Goal: Task Accomplishment & Management: Use online tool/utility

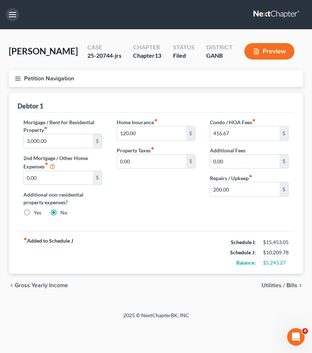
click at [15, 13] on button "button" at bounding box center [12, 14] width 13 height 13
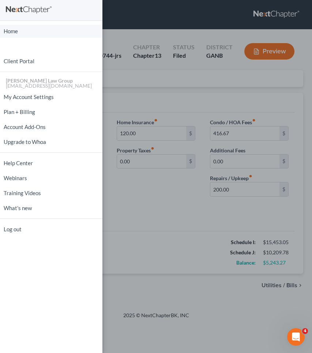
click at [15, 28] on link "Home" at bounding box center [51, 31] width 102 height 13
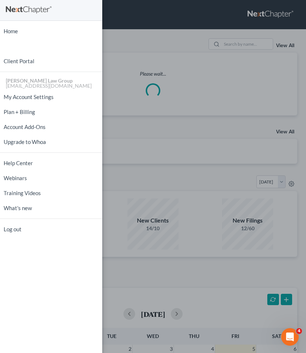
click at [246, 47] on div "Home New Case Client Portal [PERSON_NAME] Law Group [EMAIL_ADDRESS][DOMAIN_NAME…" at bounding box center [153, 176] width 306 height 353
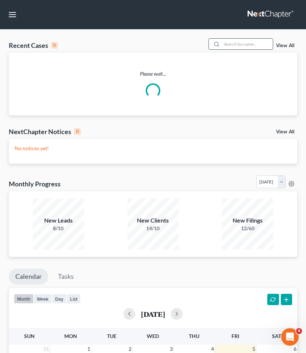
click at [246, 47] on input "search" at bounding box center [247, 44] width 51 height 11
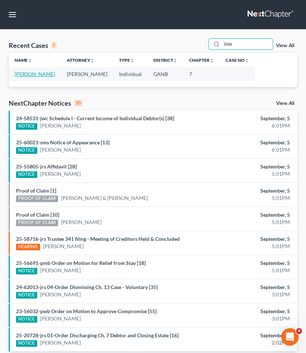
type input "little"
click at [39, 75] on link "[PERSON_NAME]" at bounding box center [35, 74] width 41 height 6
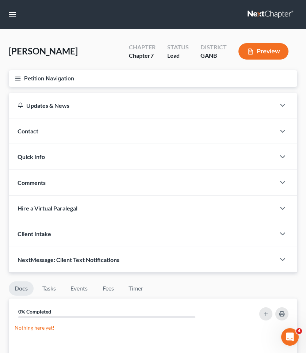
click at [39, 78] on button "Petition Navigation" at bounding box center [153, 78] width 289 height 17
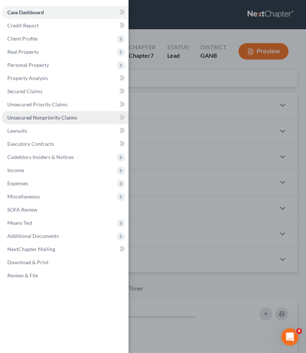
click at [24, 116] on span "Unsecured Nonpriority Claims" at bounding box center [42, 117] width 70 height 6
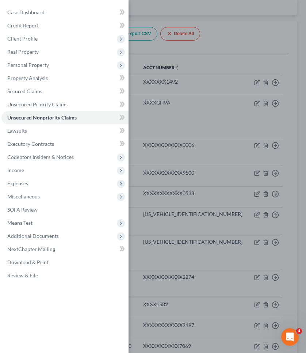
scroll to position [87, 0]
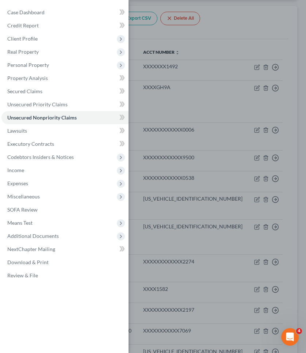
click at [246, 41] on div "Case Dashboard Payments Invoices Payments Payments Credit Report Client Profile" at bounding box center [153, 176] width 306 height 353
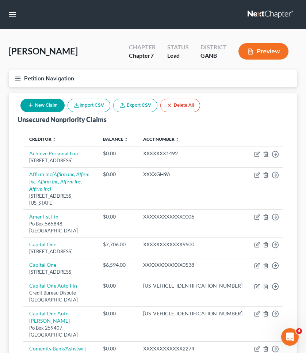
scroll to position [0, 0]
click at [14, 19] on button "button" at bounding box center [12, 14] width 13 height 13
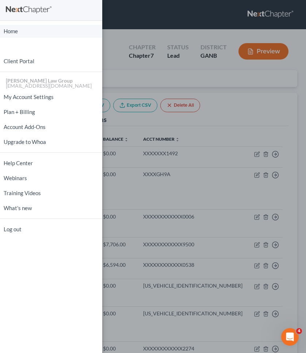
click at [12, 31] on link "Home" at bounding box center [51, 31] width 102 height 13
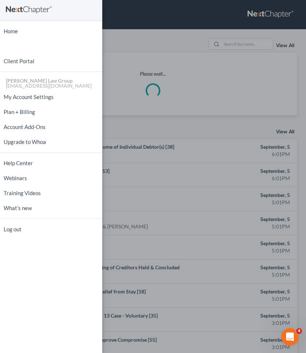
click at [232, 45] on div "Home New Case Client Portal [PERSON_NAME] Law Group [EMAIL_ADDRESS][DOMAIN_NAME…" at bounding box center [153, 176] width 306 height 353
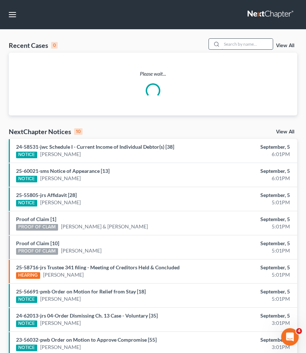
click at [236, 46] on input "search" at bounding box center [247, 44] width 51 height 11
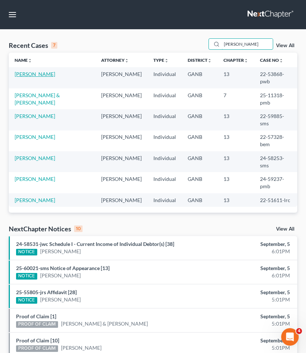
type input "jones"
click at [35, 71] on link "[PERSON_NAME]" at bounding box center [35, 74] width 41 height 6
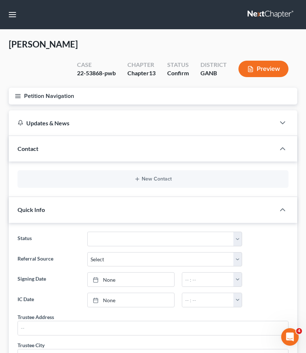
click at [34, 88] on button "Petition Navigation" at bounding box center [153, 96] width 289 height 17
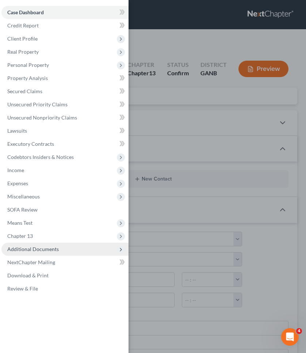
click at [29, 253] on span "Additional Documents" at bounding box center [64, 249] width 127 height 13
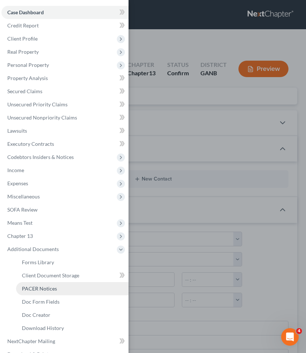
click at [39, 291] on span "PACER Notices" at bounding box center [39, 288] width 35 height 6
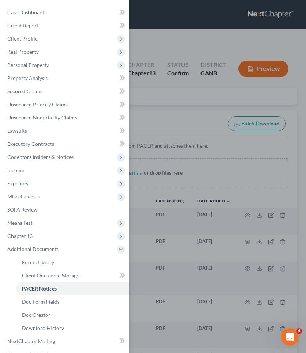
click at [189, 95] on div "Case Dashboard Payments Invoices Payments Payments Credit Report Client Profile" at bounding box center [153, 176] width 306 height 353
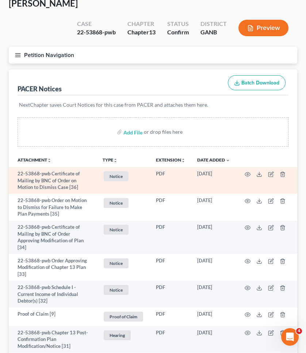
scroll to position [42, 0]
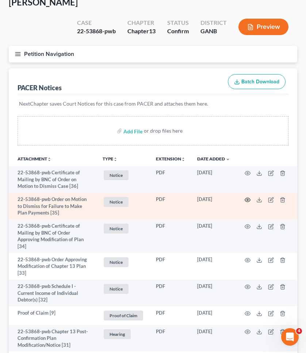
click at [249, 197] on icon "button" at bounding box center [248, 200] width 6 height 6
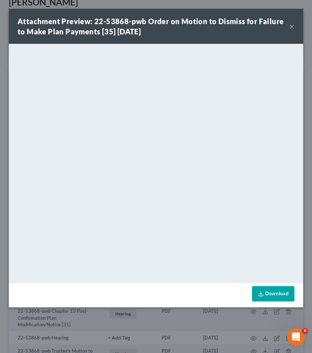
click at [292, 24] on button "×" at bounding box center [291, 26] width 5 height 9
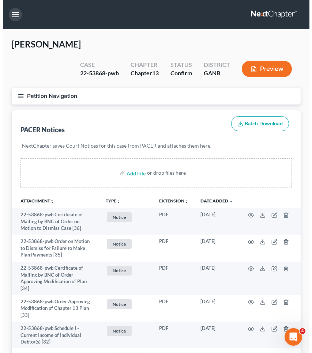
scroll to position [0, 0]
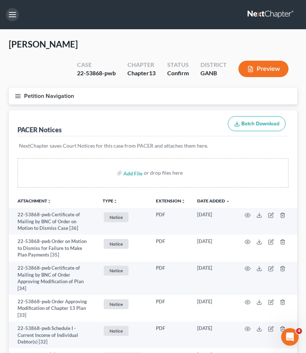
click at [12, 16] on button "button" at bounding box center [12, 14] width 13 height 13
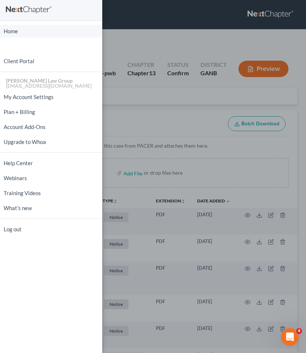
click at [10, 31] on link "Home" at bounding box center [51, 31] width 102 height 13
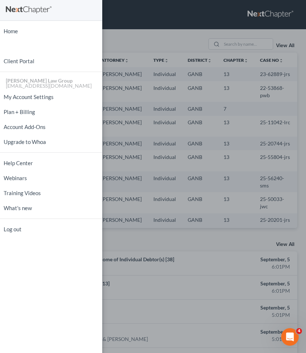
click at [254, 44] on div "Home New Case Client Portal [PERSON_NAME] Law Group [EMAIL_ADDRESS][DOMAIN_NAME…" at bounding box center [153, 176] width 306 height 353
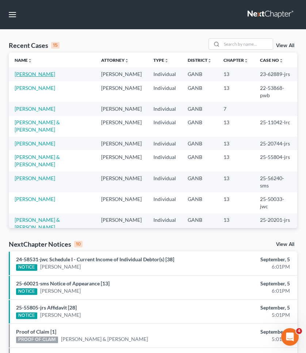
click at [41, 71] on link "[PERSON_NAME]" at bounding box center [35, 74] width 41 height 6
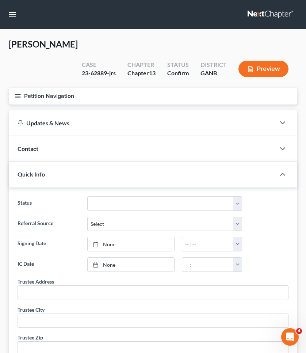
click at [44, 88] on button "Petition Navigation" at bounding box center [153, 96] width 289 height 17
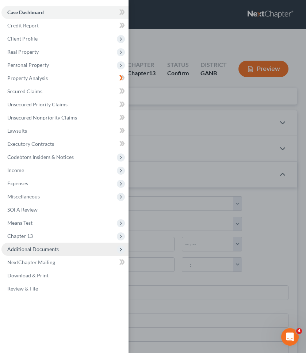
click at [37, 254] on span "Additional Documents" at bounding box center [64, 249] width 127 height 13
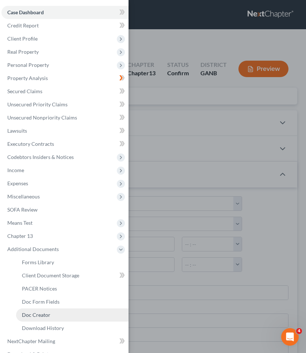
click at [37, 313] on span "Doc Creator" at bounding box center [36, 315] width 29 height 6
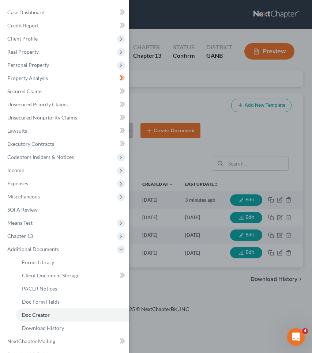
click at [197, 187] on div "Case Dashboard Payments Invoices Payments Payments Credit Report Client Profile" at bounding box center [156, 176] width 312 height 353
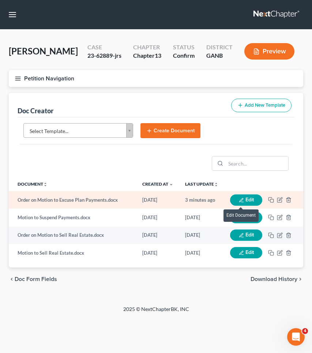
click at [240, 200] on icon "button" at bounding box center [241, 200] width 4 height 4
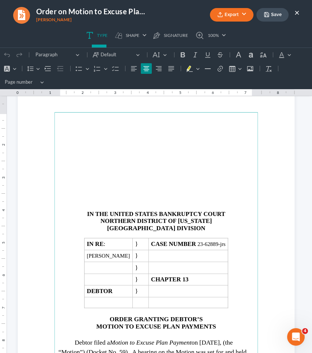
scroll to position [52, 0]
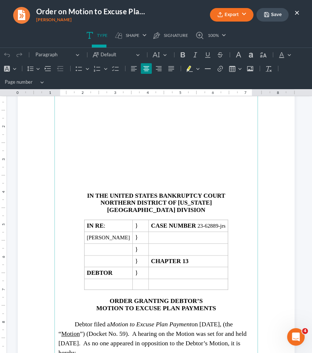
click at [106, 297] on p "ORDER GRANTING DEBTOR’S" at bounding box center [155, 300] width 195 height 7
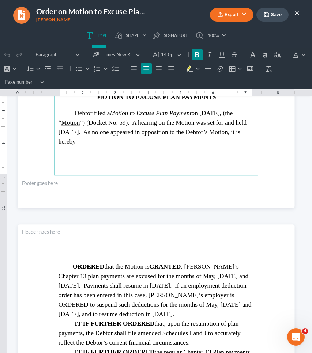
scroll to position [265, 0]
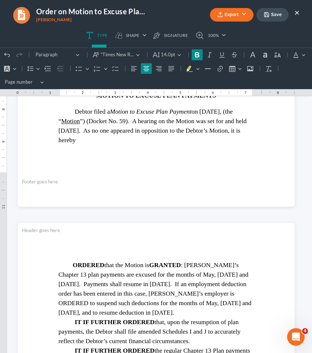
click at [268, 17] on icon "button" at bounding box center [266, 14] width 4 height 4
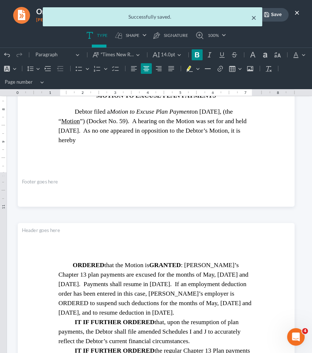
click at [253, 17] on button "Export" at bounding box center [231, 15] width 43 height 14
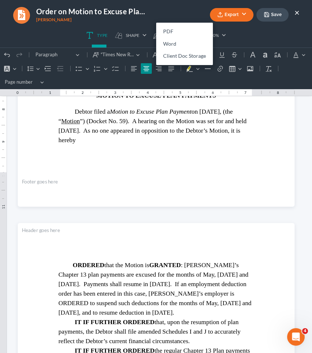
click at [230, 15] on button "Export" at bounding box center [231, 15] width 43 height 14
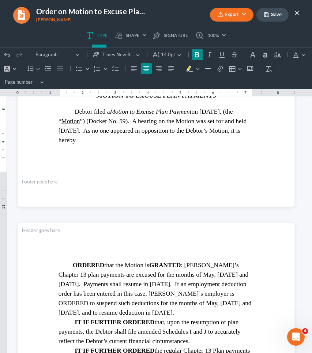
click at [222, 16] on icon "button" at bounding box center [220, 15] width 4 height 1
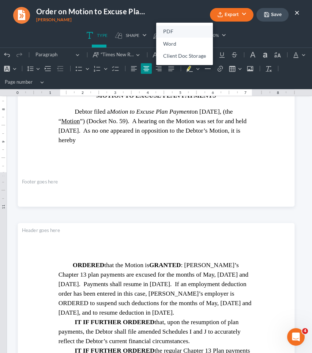
click at [195, 29] on link "PDF" at bounding box center [184, 32] width 57 height 12
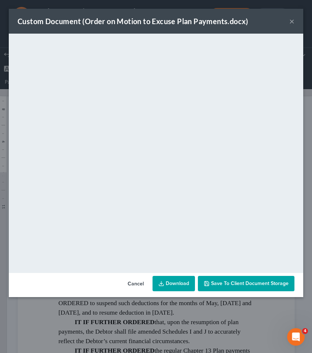
click at [291, 20] on button "×" at bounding box center [291, 21] width 5 height 9
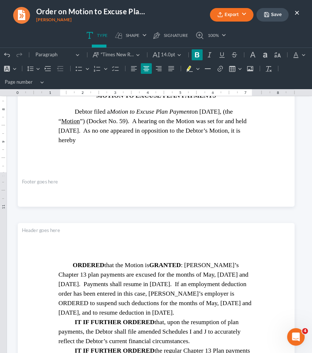
click at [297, 15] on button "×" at bounding box center [296, 12] width 5 height 9
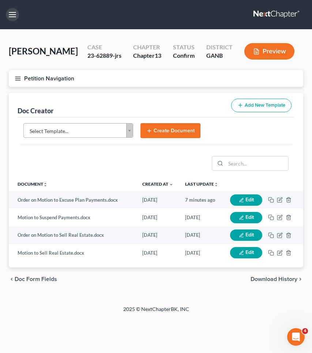
click at [10, 17] on button "button" at bounding box center [12, 14] width 13 height 13
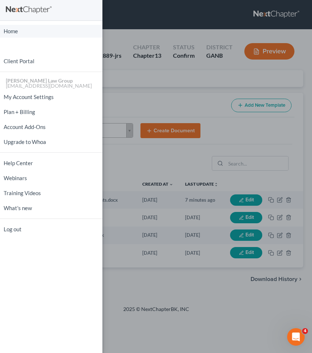
click at [8, 27] on link "Home" at bounding box center [51, 31] width 102 height 13
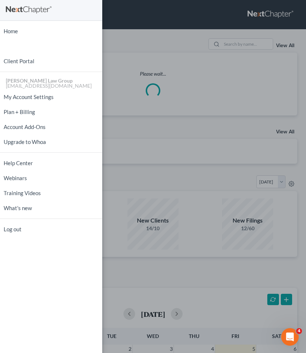
click at [251, 42] on div "Home New Case Client Portal [PERSON_NAME] Law Group [EMAIL_ADDRESS][DOMAIN_NAME…" at bounding box center [153, 176] width 306 height 353
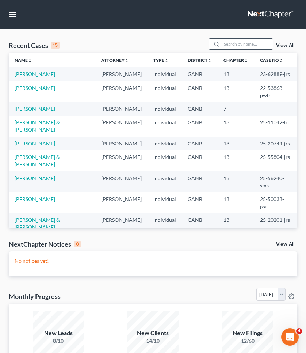
click at [250, 43] on input "search" at bounding box center [247, 44] width 51 height 11
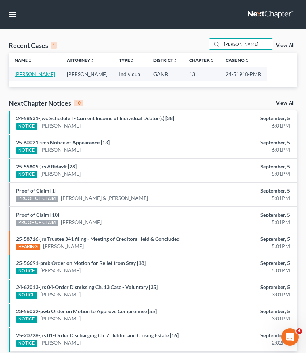
type input "wheeler"
click at [44, 75] on link "Wheeler, Sandy" at bounding box center [35, 74] width 41 height 6
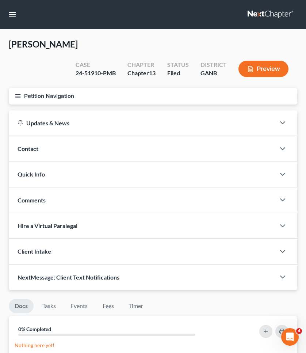
click at [41, 98] on button "Petition Navigation" at bounding box center [153, 96] width 289 height 17
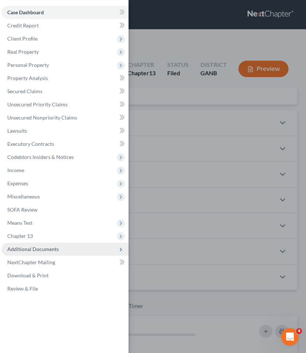
click at [33, 251] on span "Additional Documents" at bounding box center [33, 249] width 52 height 6
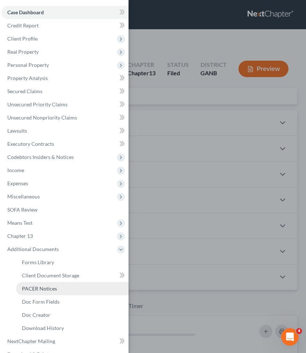
click at [40, 286] on span "PACER Notices" at bounding box center [39, 288] width 35 height 6
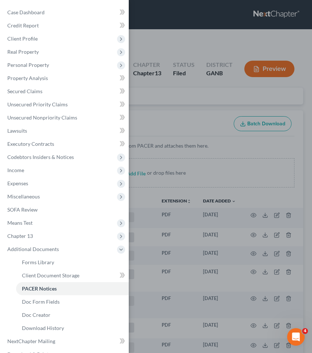
click at [179, 84] on div "Case Dashboard Payments Invoices Payments Payments Credit Report Client Profile" at bounding box center [156, 176] width 312 height 353
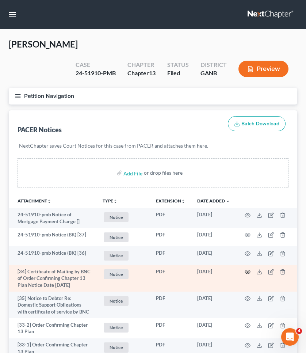
click at [249, 272] on icon "button" at bounding box center [248, 272] width 6 height 6
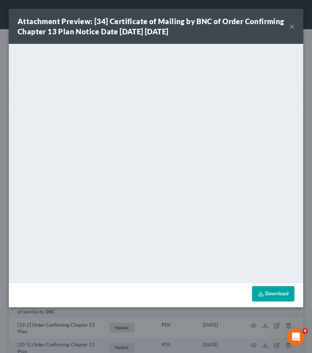
click at [291, 28] on button "×" at bounding box center [291, 26] width 5 height 9
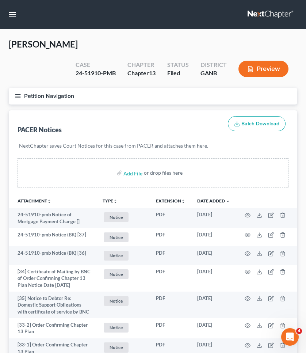
click at [50, 101] on button "Petition Navigation" at bounding box center [153, 96] width 289 height 17
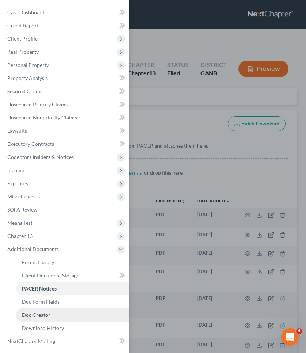
click at [39, 314] on span "Doc Creator" at bounding box center [36, 315] width 29 height 6
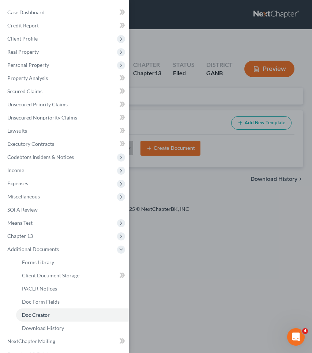
click at [199, 73] on div "Case Dashboard Payments Invoices Payments Payments Credit Report Client Profile" at bounding box center [156, 176] width 312 height 353
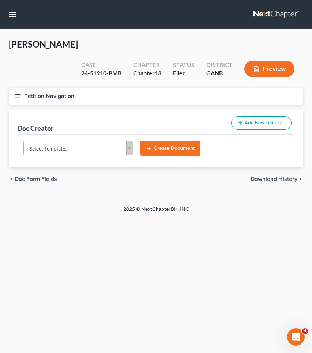
click at [119, 117] on div "Doc Creator Add New Template" at bounding box center [156, 122] width 277 height 24
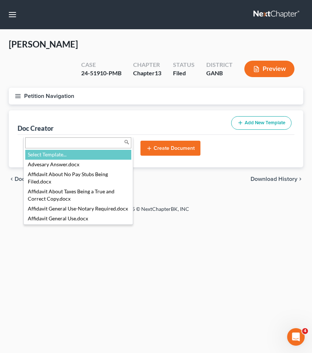
click at [119, 125] on body "Home New Case Client Portal Saedi Law Group mmays@saedilawgroup.com My Account …" at bounding box center [156, 176] width 312 height 353
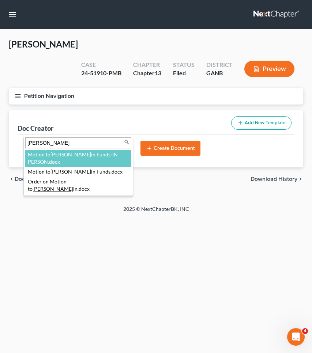
type input "reta"
select select "116640"
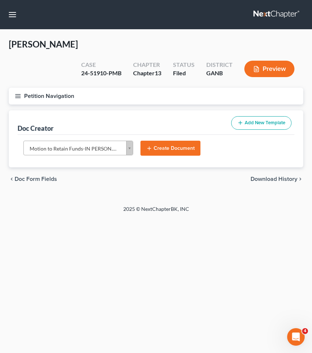
click at [171, 141] on button "Create Document" at bounding box center [170, 148] width 60 height 15
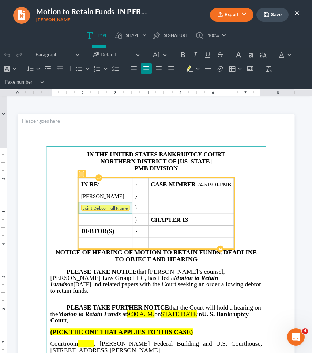
click at [84, 205] on tag "Joint Debtor Full Name" at bounding box center [105, 208] width 49 height 6
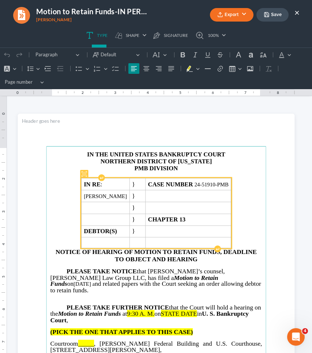
click at [101, 174] on p "Rich Text Editor, page-0-main" at bounding box center [156, 175] width 212 height 6
click at [143, 167] on strong "PMB" at bounding box center [141, 168] width 14 height 7
click at [132, 167] on strong "PMBATLANTA" at bounding box center [141, 168] width 42 height 7
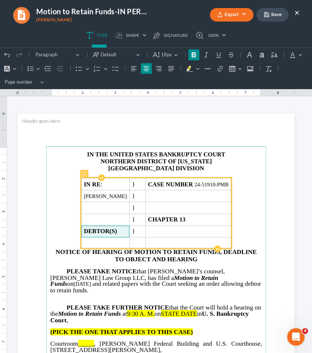
click at [129, 230] on td "DEBTOR(S)" at bounding box center [105, 231] width 48 height 12
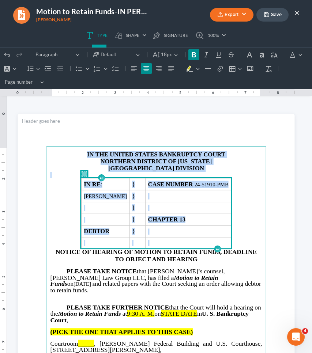
drag, startPoint x: 246, startPoint y: 243, endPoint x: 84, endPoint y: 122, distance: 201.3
click at [84, 122] on section "IN THE UNITED STATES BANKRUPTCY COURT NORTHERN DISTRICT OF GEORGIA ATLANTA DIVI…" at bounding box center [156, 293] width 277 height 358
copy main "IN THE UNITED STATES BANKRUPTCY COURT NORTHERN DISTRICT OF GEORGIA ATLANTA DIVI…"
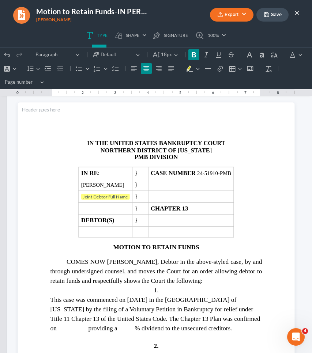
scroll to position [775, 0]
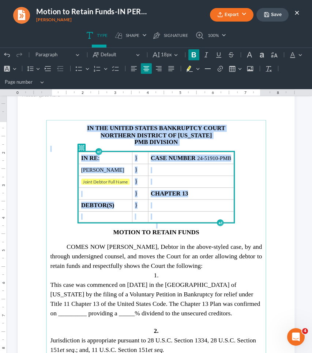
drag, startPoint x: 246, startPoint y: 215, endPoint x: 140, endPoint y: 105, distance: 153.0
click at [140, 105] on section "IN THE UNITED STATES BANKRUPTCY COURT NORTHERN DISTRICT OF GEORGIA PMB DIVISION…" at bounding box center [156, 266] width 277 height 358
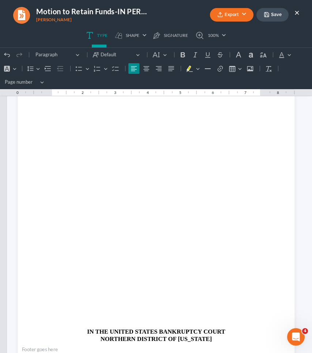
scroll to position [1598, 0]
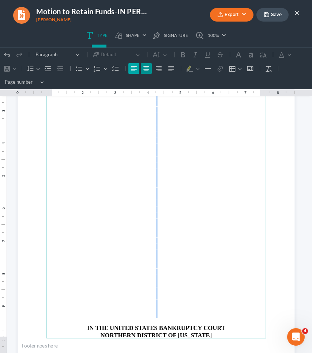
drag, startPoint x: 131, startPoint y: 308, endPoint x: 134, endPoint y: 70, distance: 238.7
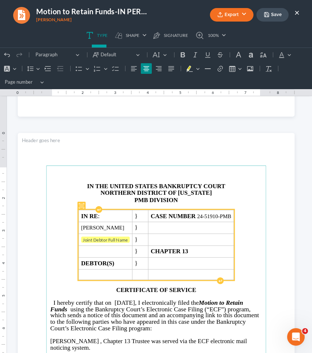
scroll to position [1477, 0]
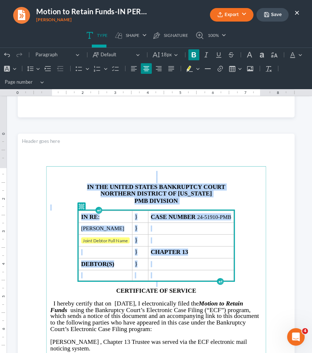
drag, startPoint x: 248, startPoint y: 276, endPoint x: 164, endPoint y: 75, distance: 217.7
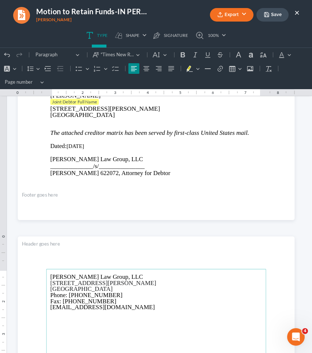
scroll to position [1670, 0]
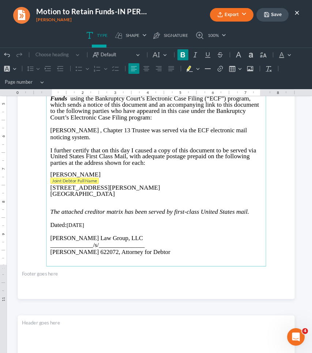
click at [80, 178] on span "Joint Debtor Full Name" at bounding box center [74, 180] width 45 height 5
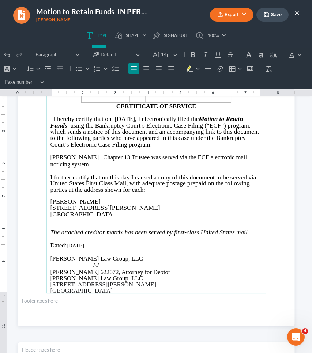
scroll to position [1640, 0]
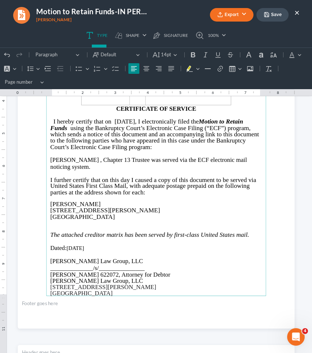
click at [138, 122] on span "I hereby certify that on 09/05/2025, I electronically filed the" at bounding box center [125, 121] width 145 height 7
click at [125, 120] on span "I hereby certify that on 0September 5, 2025, I electronically filed the" at bounding box center [127, 121] width 148 height 7
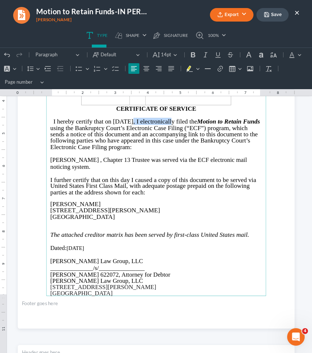
drag, startPoint x: 120, startPoint y: 121, endPoint x: 166, endPoint y: 120, distance: 45.7
click at [166, 120] on span "I hereby certify that on September 5, 2025, I electronically filed the" at bounding box center [125, 121] width 144 height 7
copy span "September 5, 2025"
drag, startPoint x: 66, startPoint y: 242, endPoint x: 105, endPoint y: 243, distance: 39.5
click at [105, 244] on p "Dated: 09/05/2025" at bounding box center [156, 247] width 212 height 7
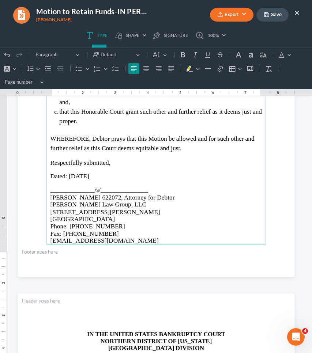
scroll to position [1315, 0]
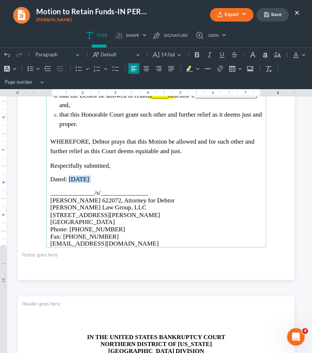
drag, startPoint x: 96, startPoint y: 174, endPoint x: 67, endPoint y: 174, distance: 30.0
click at [67, 176] on p "Dated: 09/05/2025" at bounding box center [156, 179] width 212 height 7
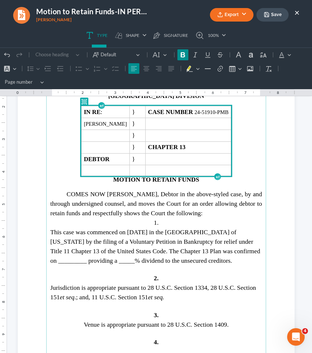
scroll to position [820, 0]
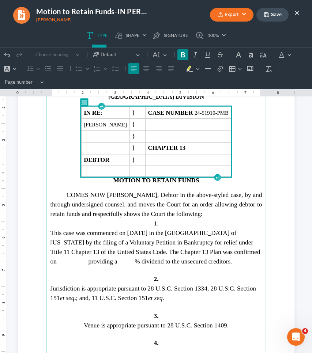
click at [156, 232] on span "This case was commenced on 02/22/2024 in the Northern District of Georgia by th…" at bounding box center [155, 246] width 210 height 35
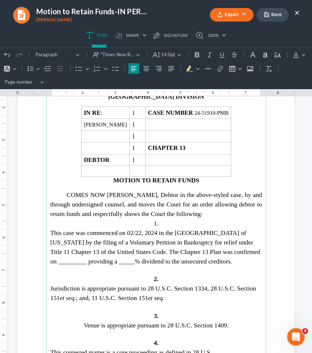
click at [147, 232] on span "This case was commenced on 02/22, 2024 in the Northern District of Georgia by t…" at bounding box center [155, 246] width 210 height 35
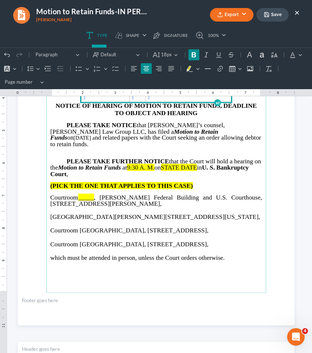
scroll to position [131, 0]
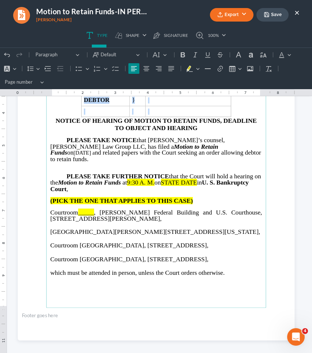
drag, startPoint x: 172, startPoint y: 146, endPoint x: 149, endPoint y: 144, distance: 22.7
click at [149, 144] on p "PLEASE TAKE NOTICE that Debtor’s counsel, Saedi Law Group LLC, has filed a Moti…" at bounding box center [156, 149] width 212 height 25
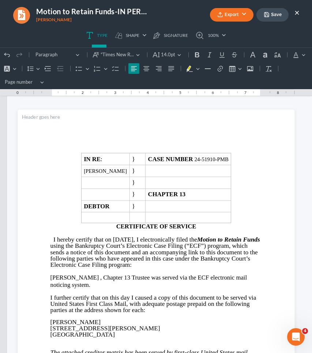
scroll to position [1524, 0]
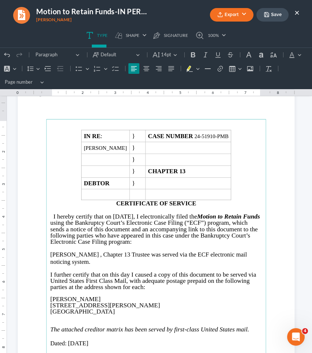
click at [100, 254] on span ", Chapter 13" at bounding box center [115, 254] width 30 height 7
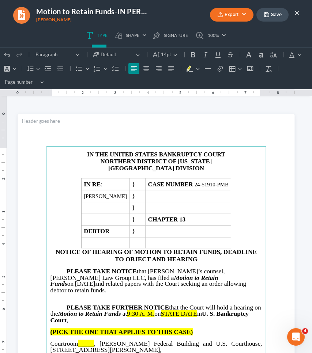
scroll to position [0, 0]
drag, startPoint x: 146, startPoint y: 306, endPoint x: 135, endPoint y: 305, distance: 11.3
click at [135, 310] on span "9:30 A. M." at bounding box center [140, 313] width 27 height 7
drag, startPoint x: 175, startPoint y: 305, endPoint x: 212, endPoint y: 305, distance: 36.2
click at [212, 305] on p "PLEASE TAKE FURTHER NOTICE that the Court will hold a hearing on the Motion to …" at bounding box center [156, 313] width 212 height 19
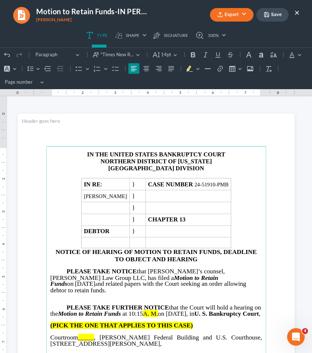
click at [85, 334] on span "_____" at bounding box center [86, 337] width 16 height 7
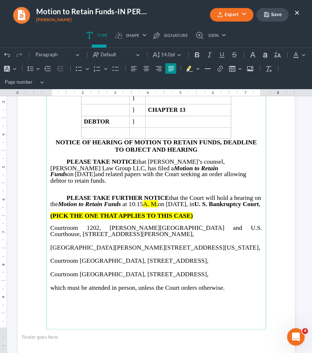
scroll to position [115, 0]
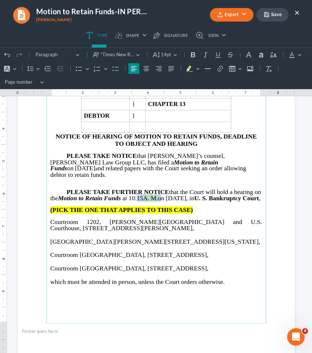
drag, startPoint x: 168, startPoint y: 192, endPoint x: 143, endPoint y: 192, distance: 25.9
click at [143, 192] on p "PLEASE TAKE FURTHER NOTICE that the Court will hold a hearing on the Motion to …" at bounding box center [156, 195] width 212 height 13
click at [196, 69] on icon "Editor toolbar" at bounding box center [198, 68] width 4 height 7
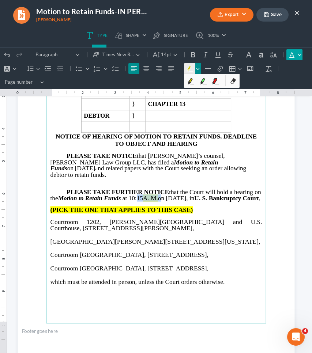
click at [298, 56] on button "Font Color Font Color" at bounding box center [294, 54] width 16 height 11
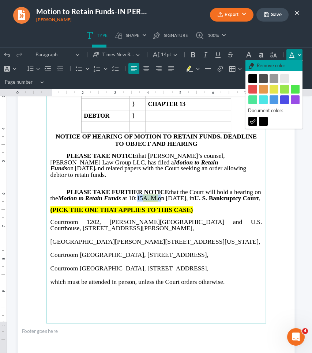
click at [290, 65] on button "Remove color Remove color" at bounding box center [273, 65] width 57 height 11
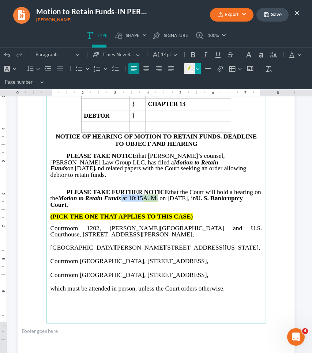
click at [198, 67] on icon "Editor toolbar" at bounding box center [198, 68] width 4 height 7
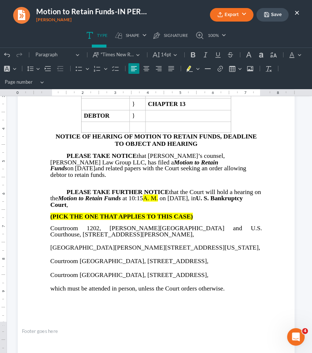
click at [264, 85] on div "Undo (⌘Z) Undo Redo (⌘Y) Redo Heading Paragraph Paragraph Heading 1 Heading 2 H…" at bounding box center [155, 68] width 309 height 41
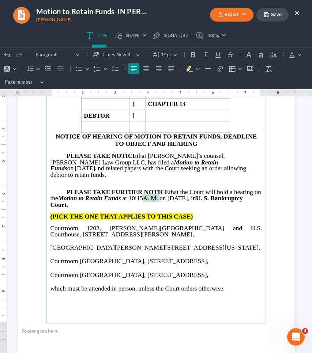
drag, startPoint x: 167, startPoint y: 189, endPoint x: 149, endPoint y: 189, distance: 18.3
click at [149, 189] on p "PLEASE TAKE FURTHER NOTICE that the Court will hold a hearing on the Motion to …" at bounding box center [156, 198] width 212 height 19
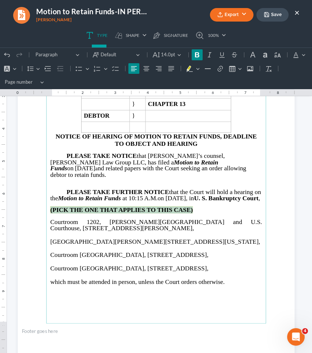
drag, startPoint x: 192, startPoint y: 208, endPoint x: 39, endPoint y: 209, distance: 152.4
click at [39, 209] on section "IN THE UNITED STATES BANKRUPTCY COURT NORTHERN DISTRICT OF GEORGIA ATLANTA DIVI…" at bounding box center [156, 177] width 277 height 358
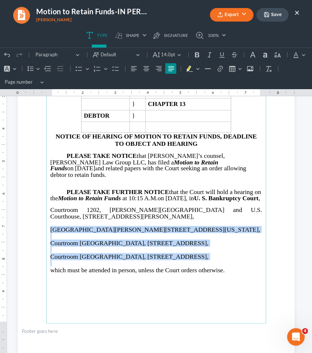
drag, startPoint x: 47, startPoint y: 225, endPoint x: 253, endPoint y: 265, distance: 209.6
click at [253, 265] on main "IN THE UNITED STATES BANKRUPTCY COURT NORTHERN DISTRICT OF GEORGIA ATLANTA DIVI…" at bounding box center [156, 177] width 220 height 293
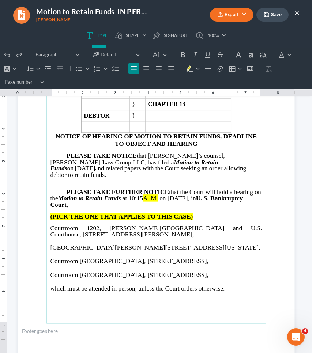
drag, startPoint x: 167, startPoint y: 189, endPoint x: 150, endPoint y: 189, distance: 16.8
click at [150, 189] on p "PLEASE TAKE FURTHER NOTICE that the Court will hold a hearing on the Motion to …" at bounding box center [156, 198] width 212 height 19
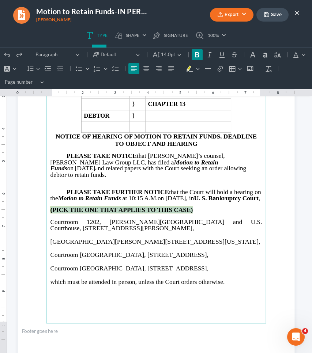
drag, startPoint x: 199, startPoint y: 210, endPoint x: 45, endPoint y: 210, distance: 153.9
click at [46, 210] on main "IN THE UNITED STATES BANKRUPTCY COURT NORTHERN DISTRICT OF GEORGIA ATLANTA DIVI…" at bounding box center [156, 177] width 220 height 293
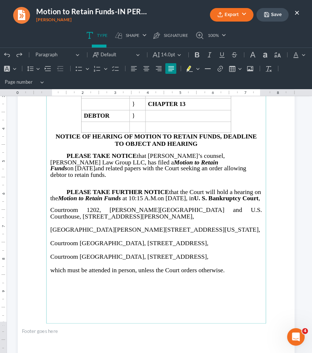
drag, startPoint x: 47, startPoint y: 228, endPoint x: 238, endPoint y: 262, distance: 194.1
click at [238, 262] on main "IN THE UNITED STATES BANKRUPTCY COURT NORTHERN DISTRICT OF GEORGIA ATLANTA DIVI…" at bounding box center [156, 177] width 220 height 293
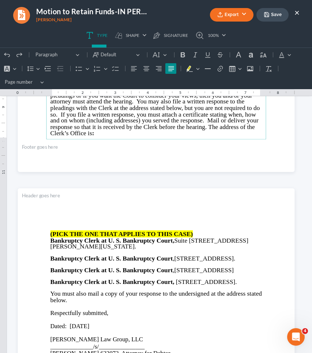
scroll to position [305, 0]
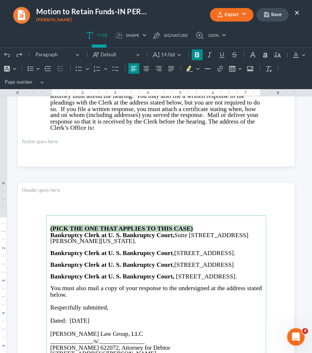
drag, startPoint x: 200, startPoint y: 228, endPoint x: 42, endPoint y: 229, distance: 157.9
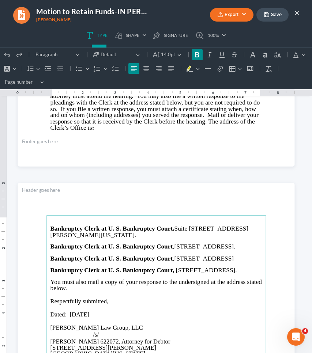
drag, startPoint x: 48, startPoint y: 246, endPoint x: 124, endPoint y: 286, distance: 86.3
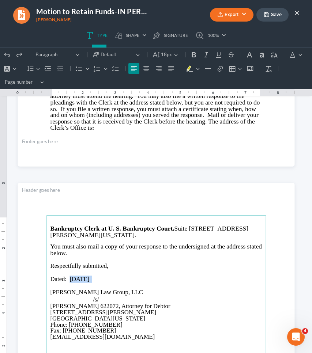
drag, startPoint x: 97, startPoint y: 277, endPoint x: 67, endPoint y: 277, distance: 29.6
click at [67, 277] on p "Dated: 09/05/2025" at bounding box center [156, 279] width 212 height 7
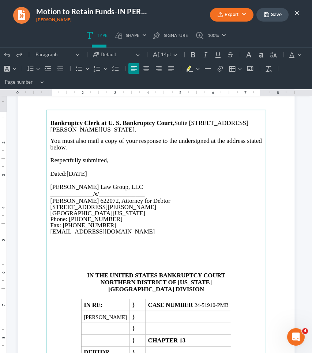
scroll to position [412, 0]
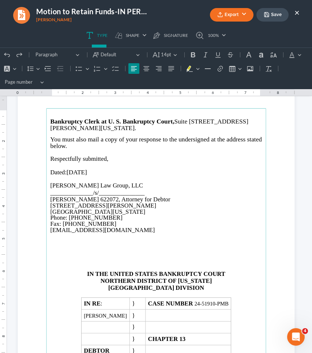
click at [155, 254] on p "Rich Text Editor, page-1-main" at bounding box center [156, 254] width 212 height 6
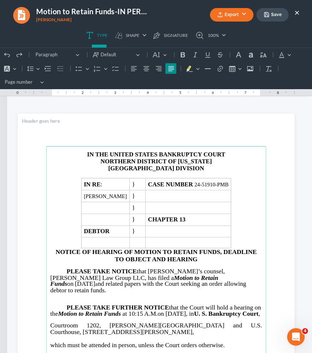
scroll to position [0, 0]
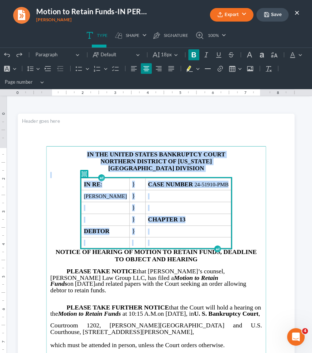
drag, startPoint x: 248, startPoint y: 240, endPoint x: 133, endPoint y: 122, distance: 164.6
click at [133, 122] on section "IN THE UNITED STATES BANKRUPTCY COURT NORTHERN DISTRICT OF GEORGIA ATLANTA DIVI…" at bounding box center [156, 293] width 277 height 358
copy main "IN THE UNITED STATES BANKRUPTCY COURT NORTHERN DISTRICT OF GEORGIA ATLANTA DIVI…"
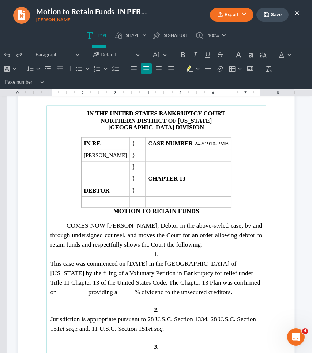
scroll to position [796, 0]
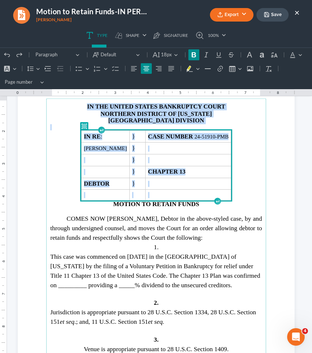
drag, startPoint x: 249, startPoint y: 192, endPoint x: 68, endPoint y: 104, distance: 201.2
click at [68, 104] on main "IN THE UNITED STATES BANKRUPTCY COURT NORTHERN DISTRICT OF GEORGIA ATLANTA DIVI…" at bounding box center [156, 244] width 220 height 293
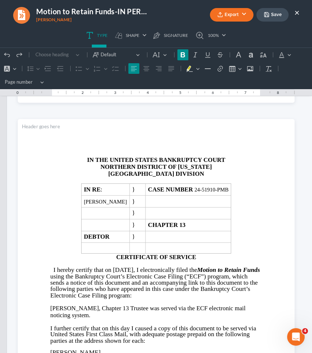
scroll to position [1496, 0]
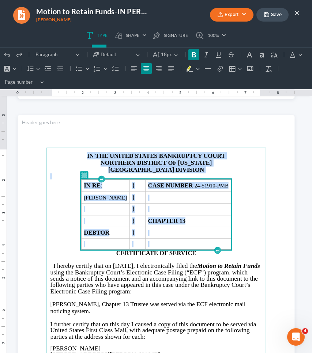
drag, startPoint x: 250, startPoint y: 243, endPoint x: 143, endPoint y: 109, distance: 171.1
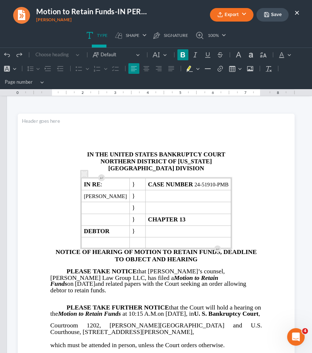
scroll to position [0, 0]
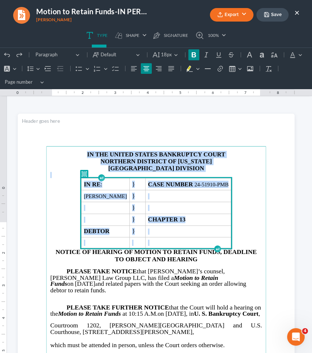
click at [194, 183] on span "CASE NUMBER" at bounding box center [171, 184] width 46 height 7
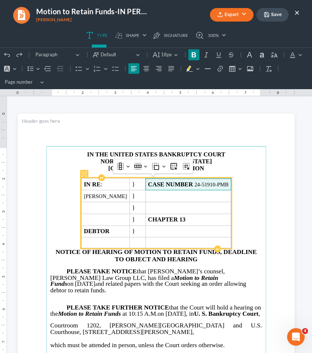
click at [194, 183] on span "CASE NUMBER" at bounding box center [171, 184] width 46 height 7
drag, startPoint x: 202, startPoint y: 183, endPoint x: 223, endPoint y: 184, distance: 21.2
click at [223, 184] on span "CASE NUMBER 24-51910-PMB" at bounding box center [188, 184] width 80 height 7
copy span "24-51910"
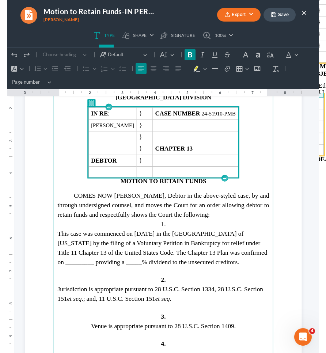
scroll to position [820, 0]
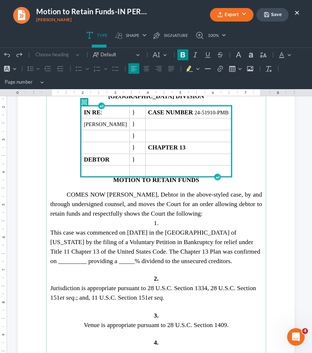
click at [113, 260] on span "This case was commenced on February 22, 2024 in the Northern District of Georgi…" at bounding box center [155, 246] width 210 height 35
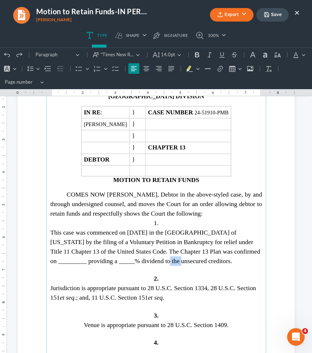
click at [113, 260] on span "This case was commenced on February 22, 2024 in the Northern District of Georgi…" at bounding box center [155, 246] width 210 height 35
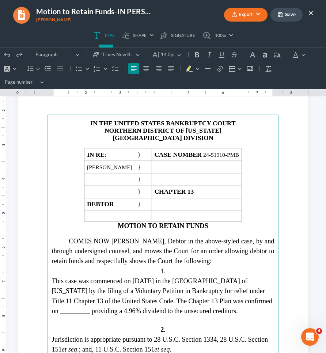
click at [72, 307] on span "This case was commenced on February 22, 2024 in the Northern District of Georgi…" at bounding box center [162, 295] width 220 height 37
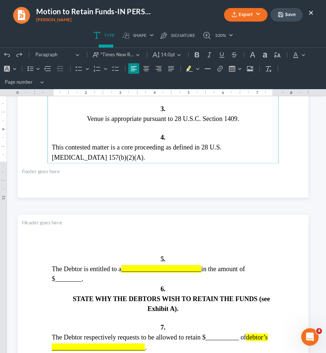
scroll to position [1110, 0]
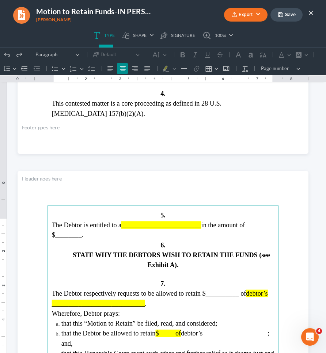
click at [185, 224] on main "5. The Debtor is entitled to a ________________________ in the amount of $_____…" at bounding box center [163, 359] width 231 height 308
click at [185, 225] on main "5. The Debtor is entitled to a ________________________ in the amount of $_____…" at bounding box center [163, 359] width 231 height 308
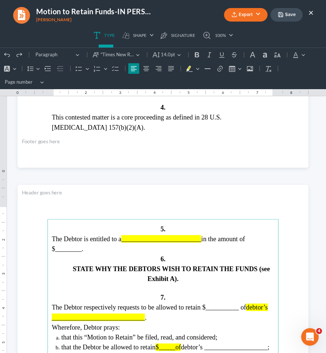
drag, startPoint x: 233, startPoint y: 238, endPoint x: 152, endPoint y: 239, distance: 81.1
click at [152, 239] on p "The Debtor is entitled to a ________________________ in the amount of $________." at bounding box center [163, 244] width 223 height 20
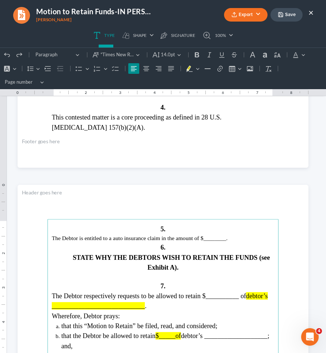
click at [228, 237] on span "The Debtor is entitled to a auto insurance claim in the amount of $________." at bounding box center [140, 238] width 176 height 6
click at [223, 296] on span "The Debtor respectively requests to be allowed to retain $__________ of" at bounding box center [149, 295] width 194 height 7
drag, startPoint x: 227, startPoint y: 295, endPoint x: 255, endPoint y: 292, distance: 28.3
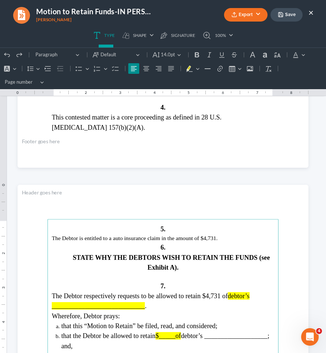
click at [255, 292] on p "The Debtor respectively requests to be allowed to retain $4,731 of debtor’s ___…" at bounding box center [163, 301] width 223 height 20
click at [122, 303] on span "____________________________" at bounding box center [119, 305] width 93 height 7
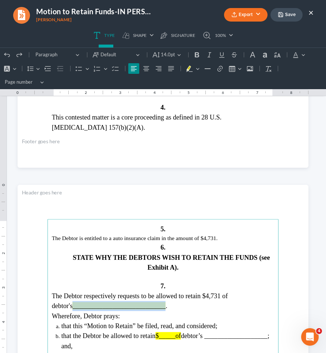
click at [122, 303] on span "____________________________" at bounding box center [119, 305] width 93 height 7
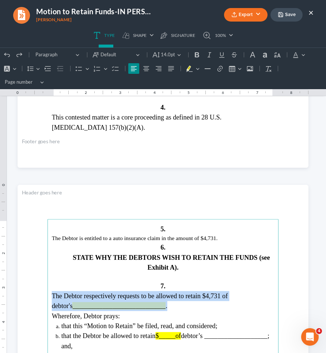
click at [122, 303] on span "____________________________" at bounding box center [119, 305] width 93 height 7
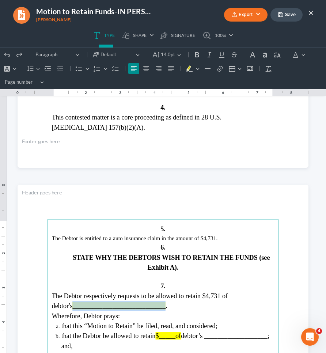
click at [122, 303] on span "____________________________" at bounding box center [119, 305] width 93 height 7
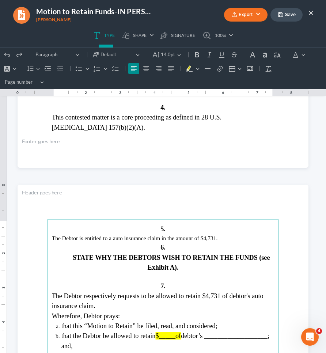
click at [187, 257] on strong "STATE WHY THE DEBTORS WISH TO RETAIN THE FUNDS (see Exhibit A)." at bounding box center [171, 263] width 197 height 18
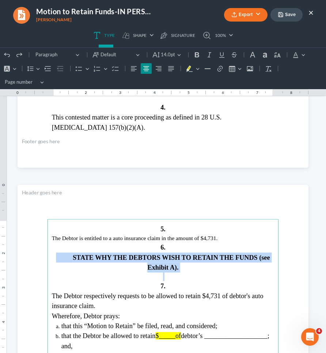
click at [187, 257] on strong "STATE WHY THE DEBTORS WISH TO RETAIN THE FUNDS (see Exhibit A)." at bounding box center [171, 263] width 197 height 18
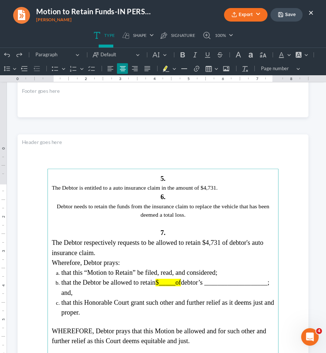
scroll to position [1147, 0]
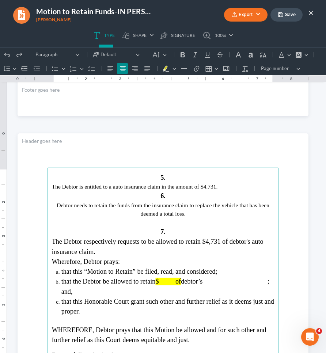
click at [216, 279] on ol "that this “Motion to Retain” be filed, read, and considered; that the Debtor be…" at bounding box center [163, 292] width 223 height 50
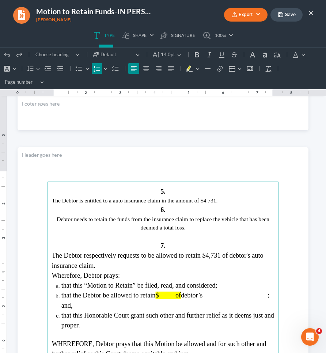
click at [216, 281] on ol "that this “Motion to Retain” be filed, read, and considered; that the Debtor be…" at bounding box center [163, 306] width 223 height 50
drag, startPoint x: 206, startPoint y: 278, endPoint x: 225, endPoint y: 280, distance: 19.4
click at [225, 281] on ol "that this “Motion to Retain” be filed, read, and considered; that the Debtor be…" at bounding box center [163, 306] width 223 height 50
drag, startPoint x: 205, startPoint y: 296, endPoint x: 268, endPoint y: 296, distance: 62.9
click at [268, 296] on span "debtor’s ___________________; and," at bounding box center [165, 301] width 208 height 18
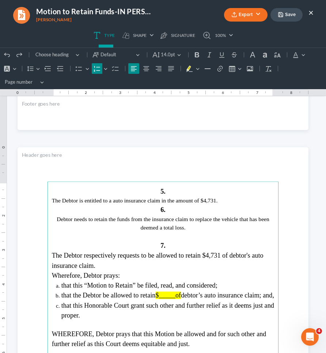
click at [183, 294] on span "debtor’s auto insurance claim; and," at bounding box center [227, 295] width 93 height 7
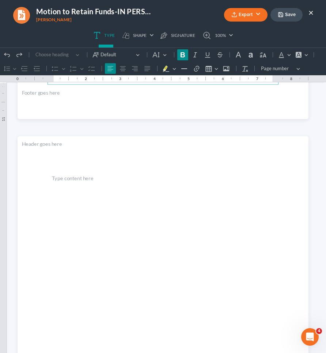
scroll to position [1943, 0]
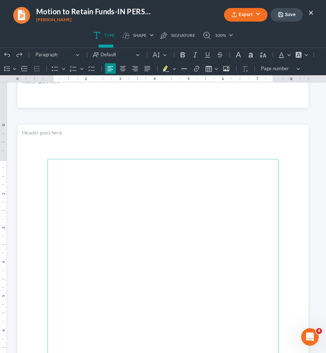
click at [176, 211] on main "Rich Text Editor, page-7-main" at bounding box center [163, 313] width 231 height 308
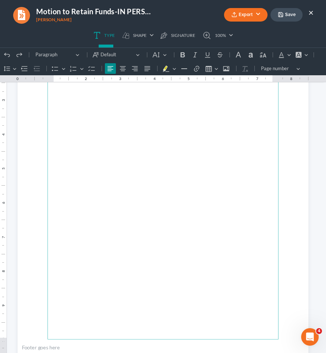
scroll to position [2089, 0]
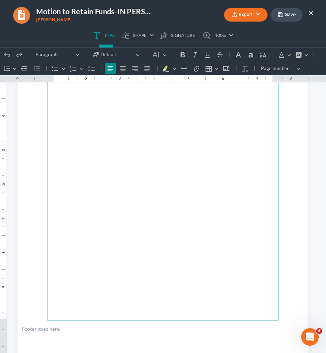
click at [289, 15] on button "Save" at bounding box center [286, 15] width 32 height 14
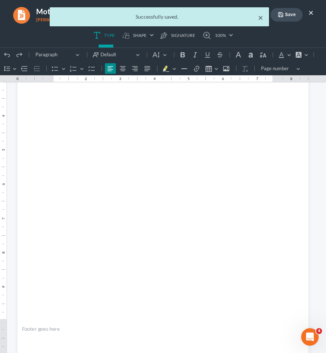
click at [261, 18] on button "×" at bounding box center [260, 17] width 5 height 9
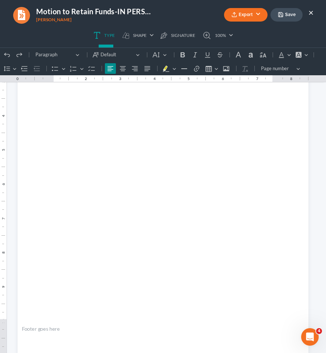
click at [252, 16] on button "Export" at bounding box center [245, 15] width 43 height 14
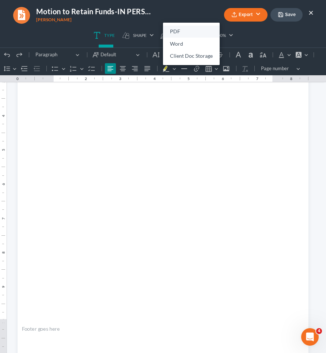
click at [202, 29] on link "PDF" at bounding box center [191, 32] width 57 height 12
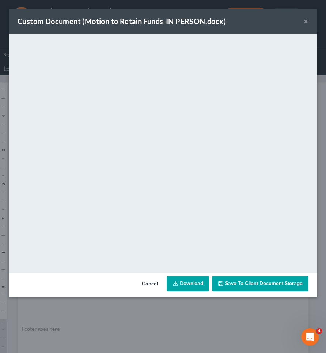
click at [197, 284] on link "Download" at bounding box center [188, 283] width 42 height 15
click at [308, 19] on button "×" at bounding box center [305, 21] width 5 height 9
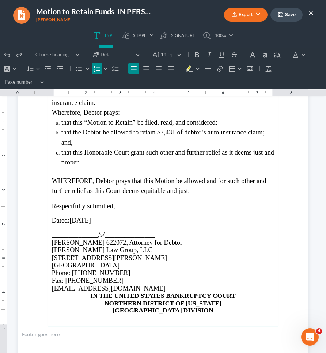
scroll to position [1319, 0]
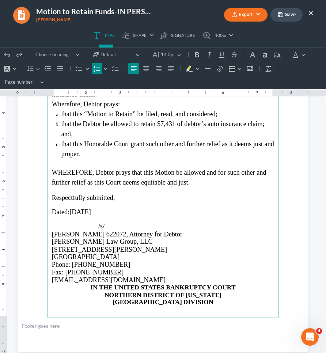
click at [179, 276] on p "[EMAIL_ADDRESS][DOMAIN_NAME]" at bounding box center [163, 280] width 223 height 8
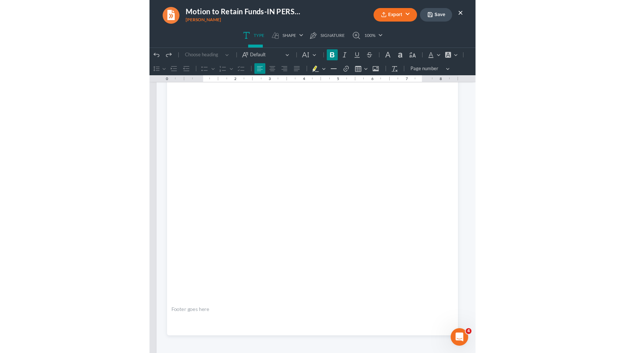
scroll to position [2109, 0]
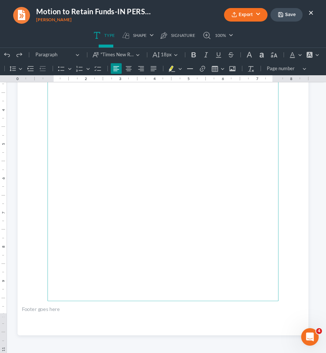
click at [283, 11] on button "Save" at bounding box center [286, 15] width 32 height 14
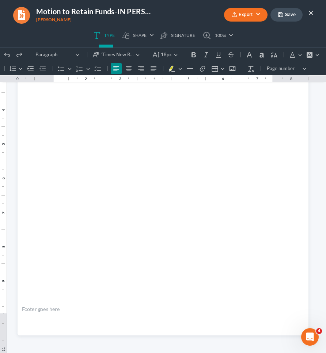
click at [261, 18] on button "Export" at bounding box center [245, 15] width 43 height 14
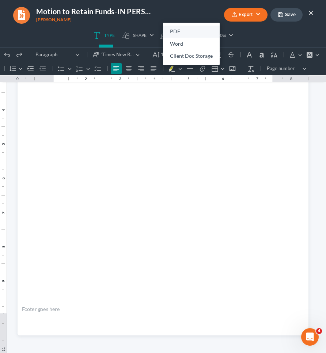
click at [196, 32] on link "PDF" at bounding box center [191, 32] width 57 height 12
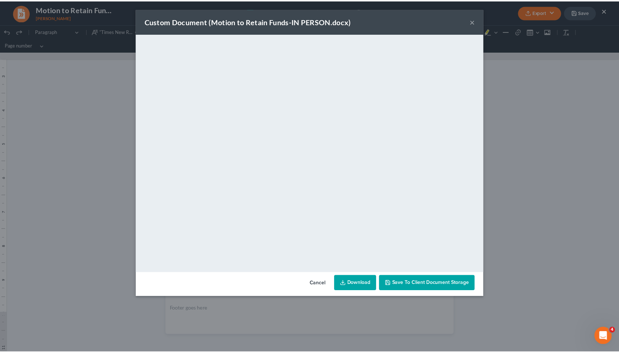
scroll to position [2085, 0]
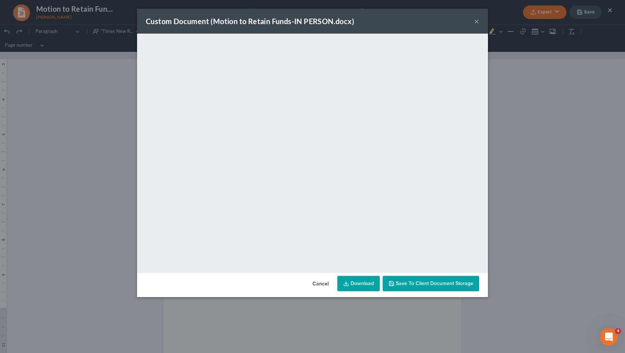
click at [311, 20] on button "×" at bounding box center [476, 21] width 5 height 9
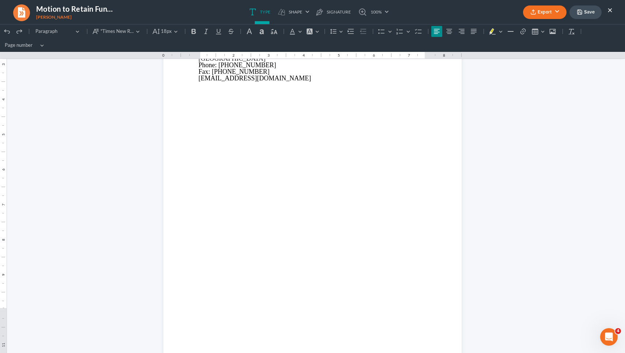
click at [311, 12] on button "×" at bounding box center [609, 9] width 5 height 9
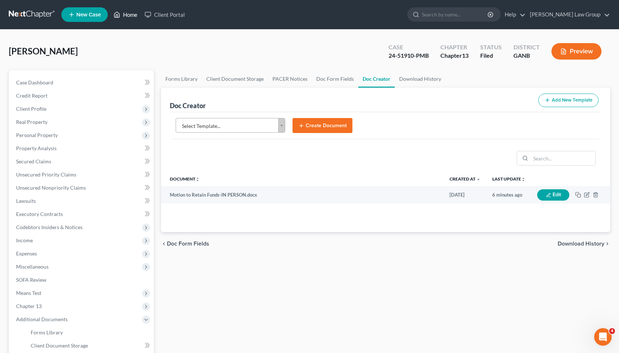
click at [131, 15] on link "Home" at bounding box center [125, 14] width 31 height 13
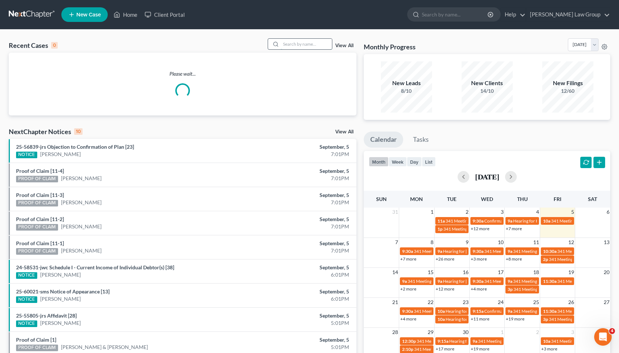
click at [311, 42] on input "search" at bounding box center [306, 44] width 51 height 11
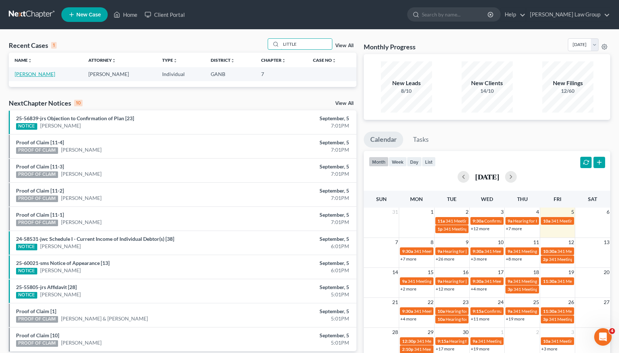
type input "LITTLE"
click at [37, 75] on link "[PERSON_NAME]" at bounding box center [35, 74] width 41 height 6
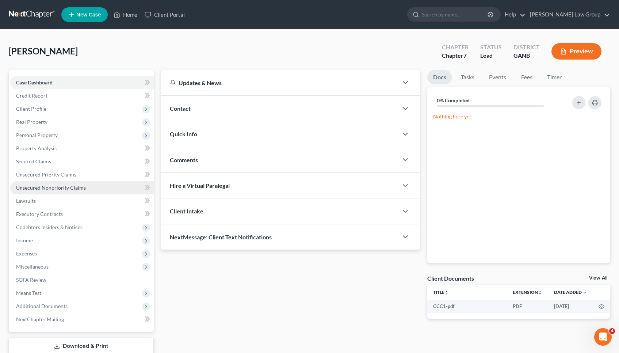
click at [41, 183] on link "Unsecured Nonpriority Claims" at bounding box center [82, 187] width 144 height 13
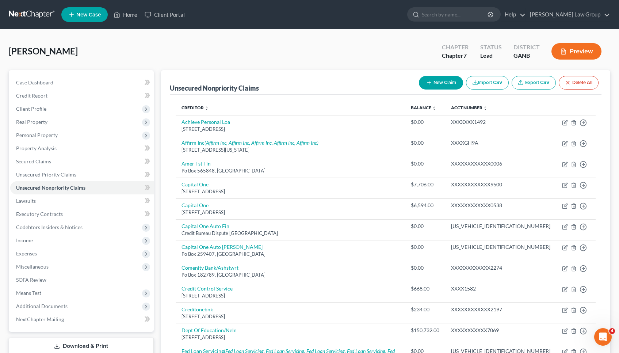
click at [311, 80] on button "New Claim" at bounding box center [441, 83] width 44 height 14
select select "0"
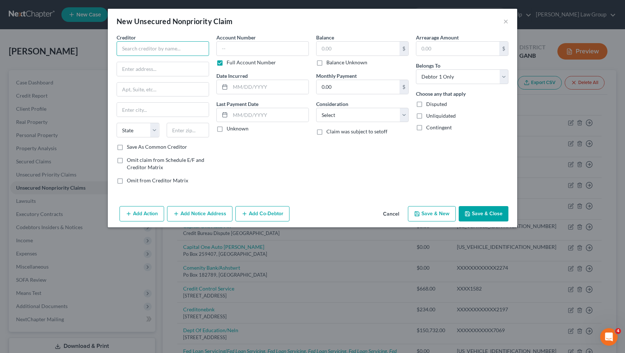
click at [167, 53] on input "text" at bounding box center [163, 48] width 92 height 15
type input "HSI Financial Services"
type input "900 Circle 75 Pkwy, Suite 1235"
click at [311, 50] on input "text" at bounding box center [357, 49] width 83 height 14
type input "516.95"
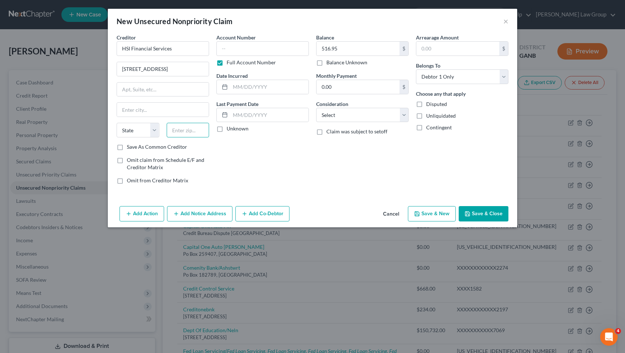
click at [184, 133] on input "text" at bounding box center [188, 130] width 43 height 15
type input "30339"
type input "Atlanta"
select select "10"
click at [311, 214] on button "Save & Close" at bounding box center [484, 213] width 50 height 15
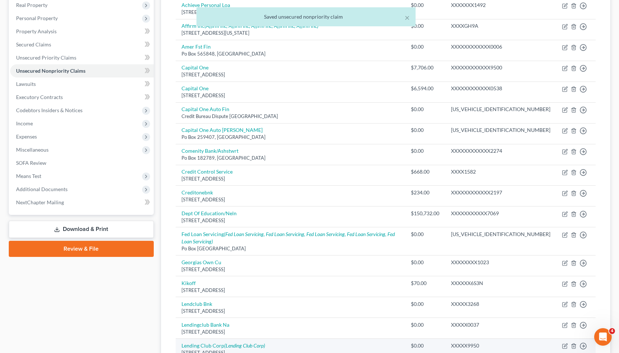
scroll to position [113, 0]
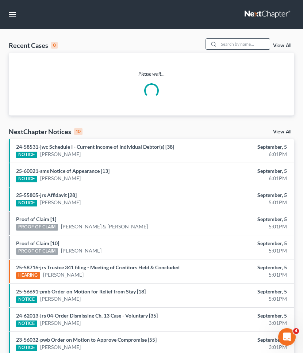
click at [246, 44] on input "search" at bounding box center [244, 44] width 51 height 11
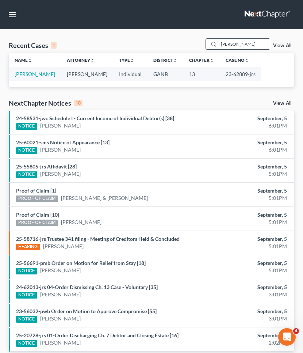
type input "[PERSON_NAME]"
drag, startPoint x: 246, startPoint y: 43, endPoint x: 41, endPoint y: 72, distance: 206.7
click at [41, 72] on link "[PERSON_NAME]" at bounding box center [35, 74] width 41 height 6
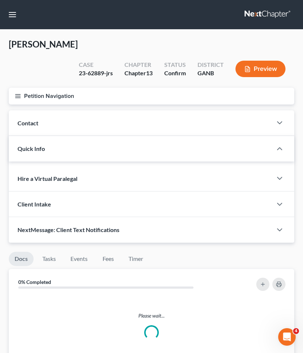
click at [41, 88] on button "Petition Navigation" at bounding box center [152, 96] width 286 height 17
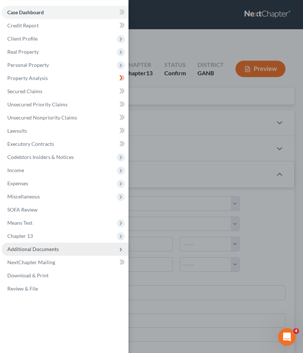
click at [39, 250] on span "Additional Documents" at bounding box center [33, 249] width 52 height 6
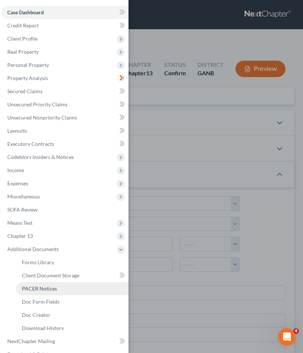
click at [42, 288] on span "PACER Notices" at bounding box center [39, 288] width 35 height 6
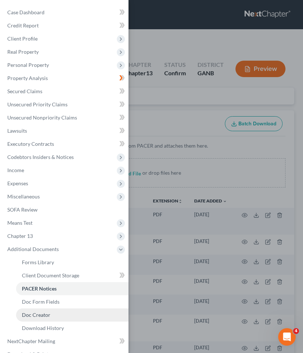
click at [46, 317] on span "Doc Creator" at bounding box center [36, 315] width 29 height 6
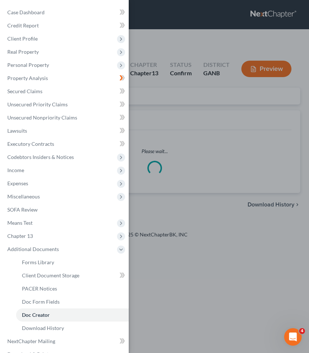
click at [194, 89] on div "Case Dashboard Payments Invoices Payments Payments Credit Report Client Profile" at bounding box center [154, 176] width 309 height 353
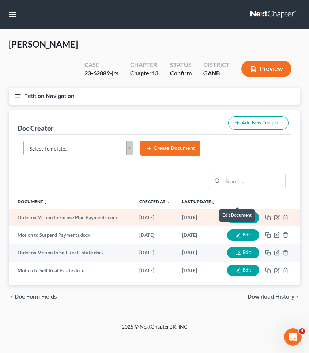
click at [253, 212] on button "Edit" at bounding box center [243, 217] width 32 height 11
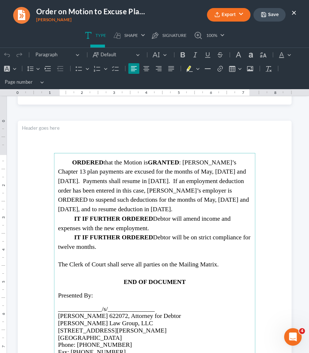
scroll to position [365, 0]
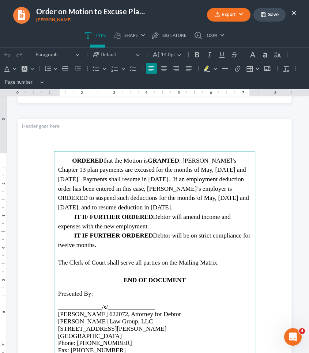
drag, startPoint x: 152, startPoint y: 233, endPoint x: 155, endPoint y: 240, distance: 7.2
click at [155, 240] on p "IT IF FURTHER ORDERED Debtor will be on strict compliance for twelve months." at bounding box center [154, 240] width 193 height 19
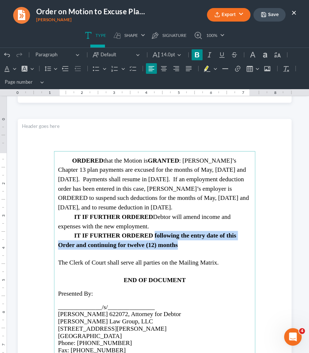
drag, startPoint x: 152, startPoint y: 234, endPoint x: 175, endPoint y: 244, distance: 25.3
click at [175, 244] on p "IT IF FURTHER ORDERED following the entry date of this Order and continuing for…" at bounding box center [154, 240] width 193 height 19
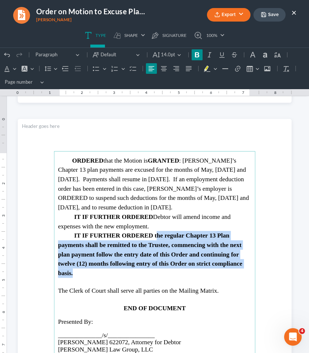
drag, startPoint x: 153, startPoint y: 233, endPoint x: 164, endPoint y: 268, distance: 36.5
click at [164, 268] on p "IT IF FURTHER ORDERED the regular Chapter 13 Plan payments shall be remitted to…" at bounding box center [154, 254] width 193 height 47
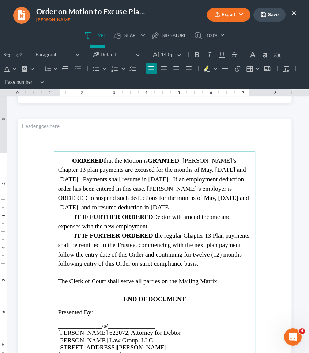
click at [153, 215] on span "IT IF FURTHER ORDERED [PERSON_NAME] will amend income and expenses with the new…" at bounding box center [144, 221] width 172 height 16
drag, startPoint x: 23, startPoint y: 164, endPoint x: 154, endPoint y: 223, distance: 143.3
click at [154, 224] on p "IT IF FURTHER ORDERED [PERSON_NAME] will amend income and expenses with the new…" at bounding box center [154, 221] width 193 height 19
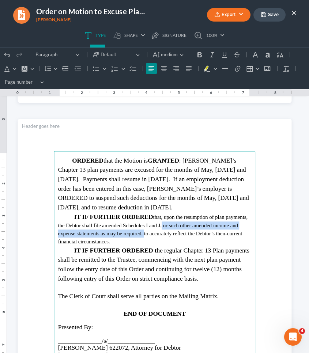
drag, startPoint x: 158, startPoint y: 224, endPoint x: 141, endPoint y: 233, distance: 19.6
click at [141, 233] on span "that, upon the resumption of plan payments, the Debtor shall file amended Sched…" at bounding box center [153, 229] width 190 height 30
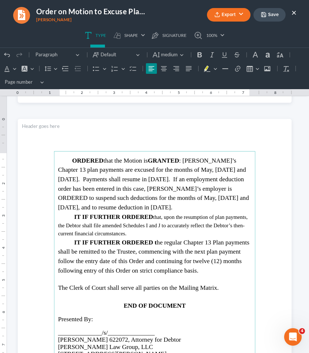
click at [235, 224] on span "that, upon the resumption of plan payments, the Debtor shall file amended Sched…" at bounding box center [153, 225] width 190 height 22
drag, startPoint x: 151, startPoint y: 216, endPoint x: 154, endPoint y: 230, distance: 13.9
click at [154, 230] on p "IT IF FURTHER ORDERED that, upon the resumption of plan payments, the Debtor sh…" at bounding box center [154, 225] width 193 height 26
click at [138, 56] on button "Default Default" at bounding box center [116, 54] width 53 height 11
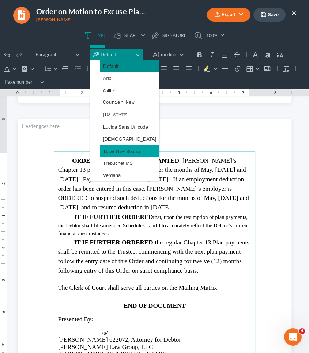
click at [124, 152] on span "Times New Roman" at bounding box center [121, 151] width 37 height 8
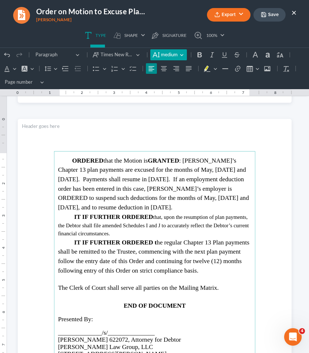
click at [176, 54] on span "medium" at bounding box center [169, 54] width 17 height 7
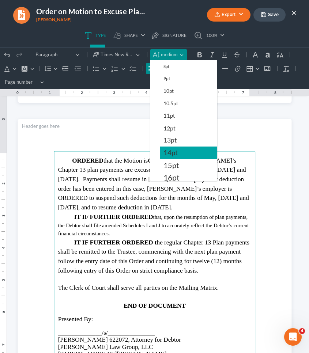
click at [170, 152] on span "14pt" at bounding box center [170, 152] width 14 height 9
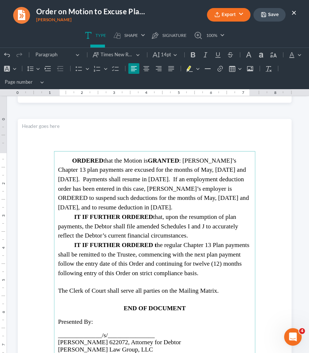
click at [177, 199] on span "ORDERED that the Motion is GRANTED : [PERSON_NAME]’s Chapter 13 plan payments a…" at bounding box center [153, 184] width 191 height 54
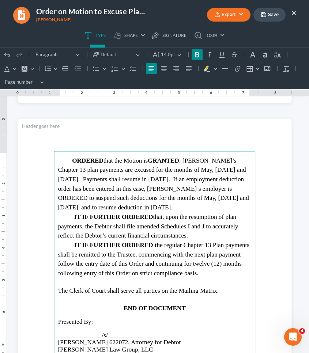
click at [152, 244] on strong "IT IF FURTHER ORDERED t" at bounding box center [115, 244] width 83 height 7
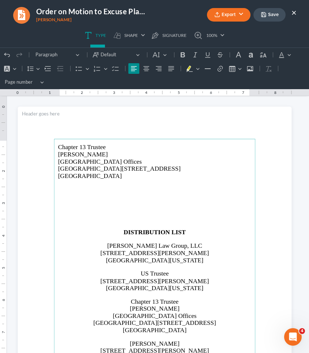
scroll to position [742, 0]
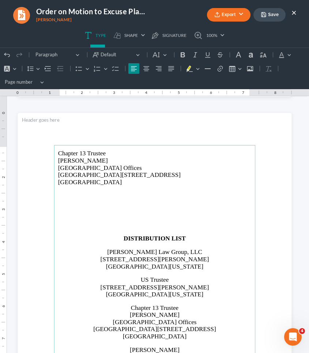
click at [183, 220] on p "Rich Text Editor, page-2-main" at bounding box center [154, 220] width 193 height 6
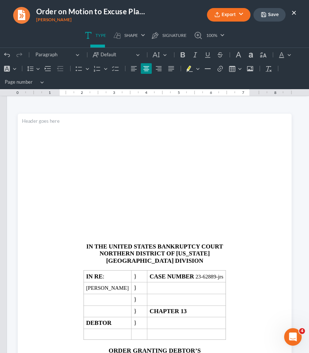
scroll to position [0, 0]
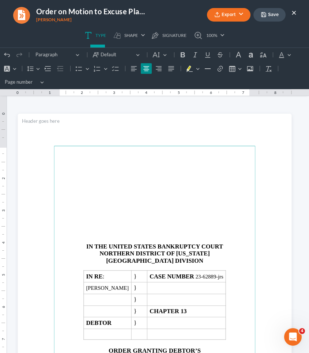
click at [271, 15] on button "Save" at bounding box center [269, 15] width 32 height 14
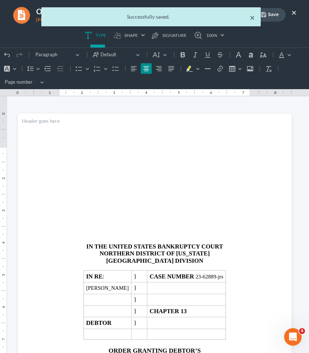
click at [251, 17] on ul "Export PDF Word Client Doc Storage Save ×" at bounding box center [229, 15] width 135 height 16
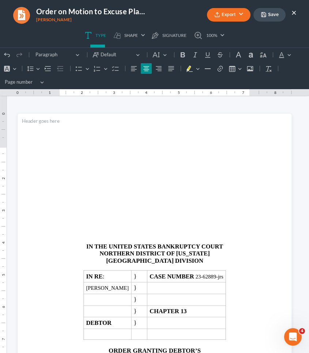
click at [236, 12] on button "Export" at bounding box center [228, 15] width 43 height 14
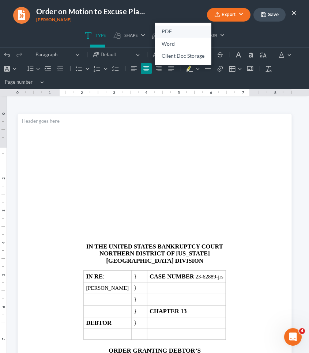
click at [189, 32] on link "PDF" at bounding box center [183, 32] width 57 height 12
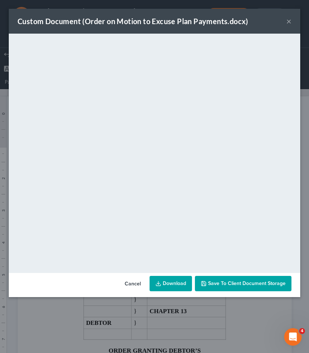
click at [288, 23] on button "×" at bounding box center [288, 21] width 5 height 9
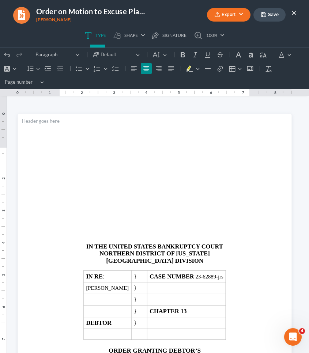
click at [295, 10] on button "×" at bounding box center [293, 12] width 5 height 9
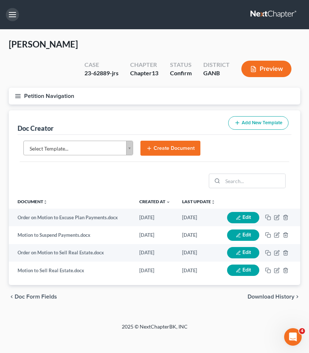
click at [14, 14] on button "button" at bounding box center [12, 14] width 13 height 13
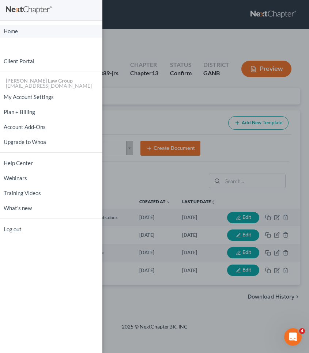
click at [14, 31] on link "Home" at bounding box center [51, 31] width 102 height 13
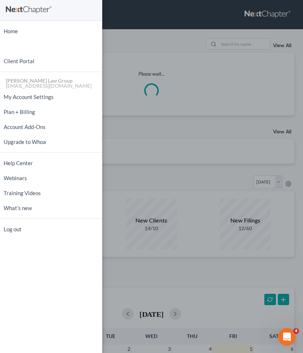
click at [245, 44] on div "Home New Case Client Portal [PERSON_NAME] Law Group [EMAIL_ADDRESS][DOMAIN_NAME…" at bounding box center [151, 176] width 303 height 353
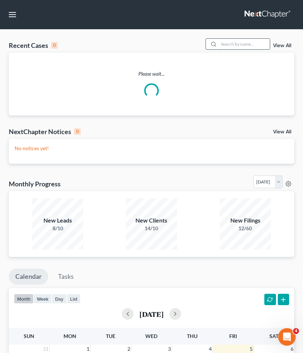
click at [237, 47] on input "search" at bounding box center [244, 44] width 51 height 11
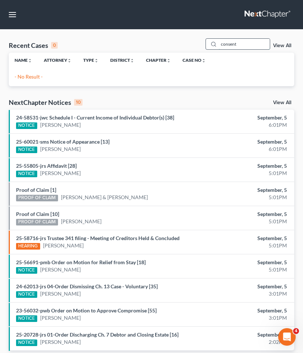
type input "consent"
drag, startPoint x: 250, startPoint y: 49, endPoint x: 285, endPoint y: 103, distance: 65.0
click at [285, 103] on link "View All" at bounding box center [282, 102] width 18 height 5
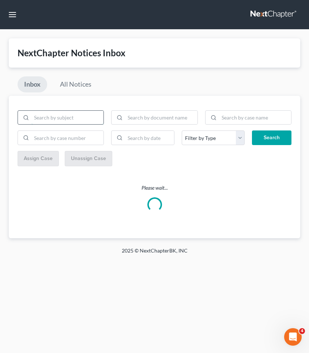
click at [95, 118] on input "search" at bounding box center [67, 118] width 72 height 14
click at [137, 120] on input "search" at bounding box center [161, 118] width 72 height 14
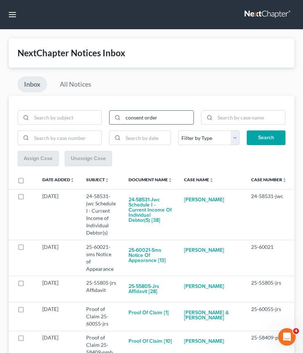
type input "consent order"
click at [266, 137] on button "Search" at bounding box center [266, 137] width 39 height 15
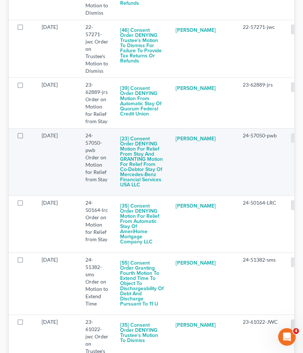
scroll to position [539, 0]
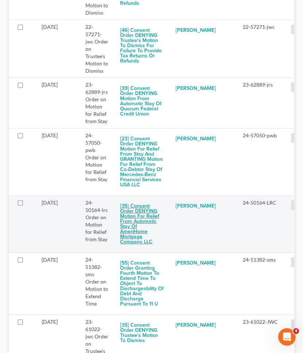
click at [145, 213] on button "[35] Consent Order DENYING Motion for Relief from Automatic Stay of AmeriHome M…" at bounding box center [142, 224] width 44 height 50
checkbox input "true"
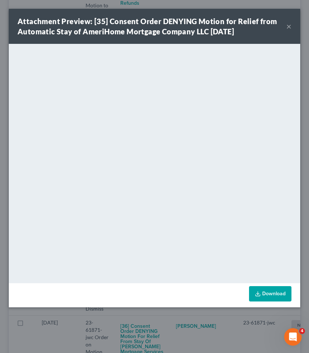
click at [288, 27] on button "×" at bounding box center [288, 26] width 5 height 9
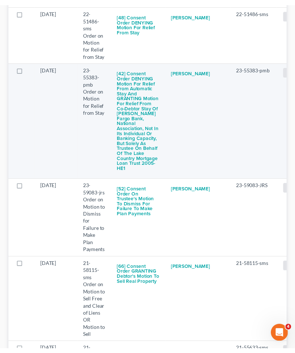
scroll to position [2069, 0]
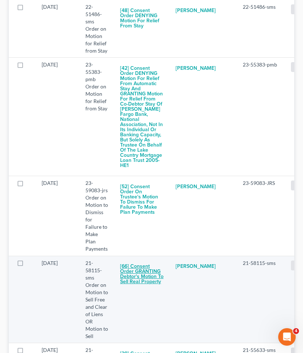
click at [153, 259] on button "[66] Consent Order GRANTING Debtor's Motion to Sell Real Property" at bounding box center [142, 274] width 44 height 30
checkbox input "true"
